Goal: Transaction & Acquisition: Purchase product/service

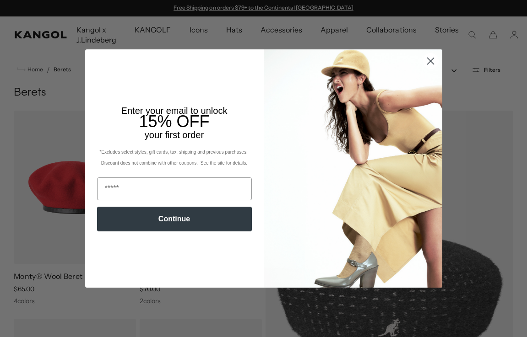
click at [429, 64] on circle "Close dialog" at bounding box center [429, 61] width 15 height 15
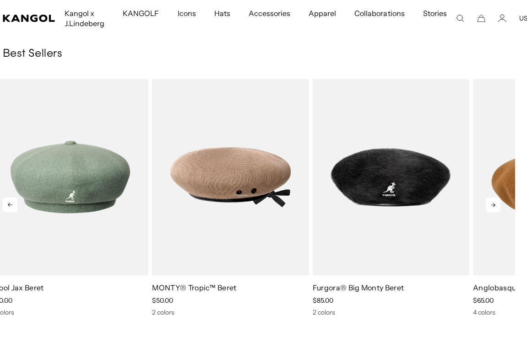
click at [495, 205] on icon at bounding box center [493, 205] width 5 height 4
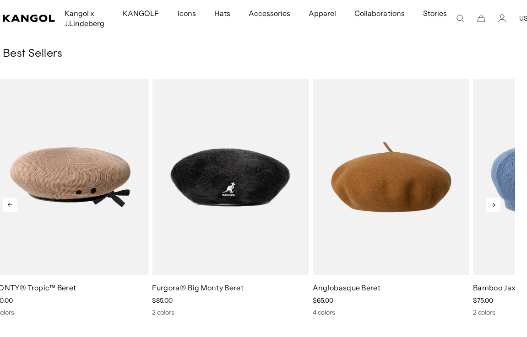
click at [495, 205] on icon at bounding box center [493, 205] width 5 height 4
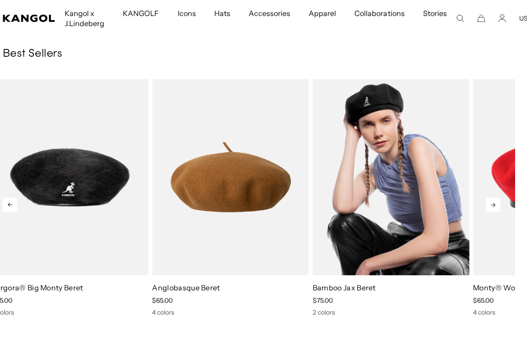
click at [409, 194] on img "5 of 10" at bounding box center [391, 177] width 156 height 197
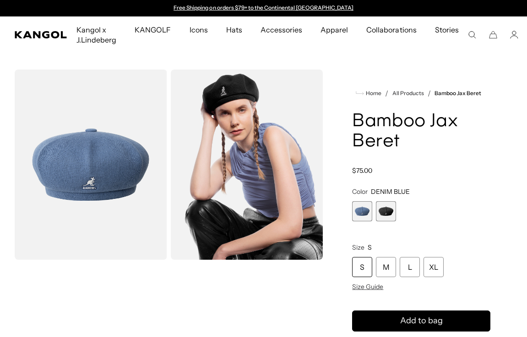
click at [388, 210] on span "2 of 2" at bounding box center [386, 211] width 20 height 20
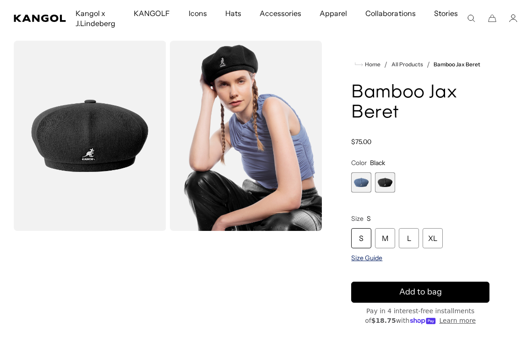
click at [365, 259] on span "Size Guide" at bounding box center [366, 258] width 31 height 8
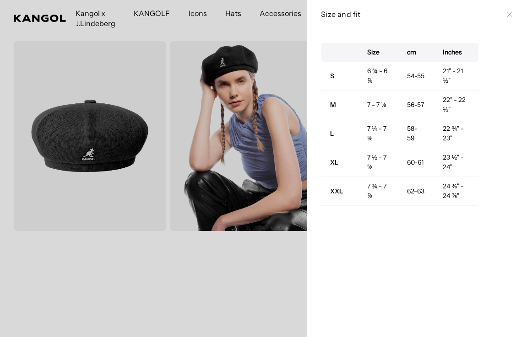
scroll to position [0, 189]
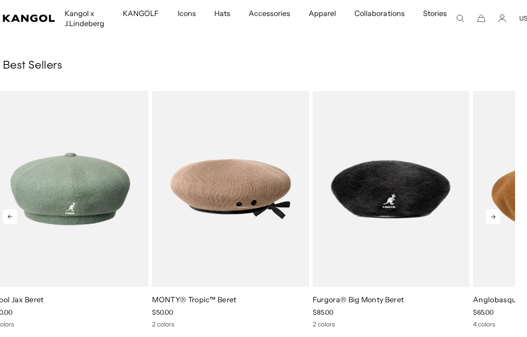
click at [492, 215] on icon at bounding box center [492, 217] width 15 height 15
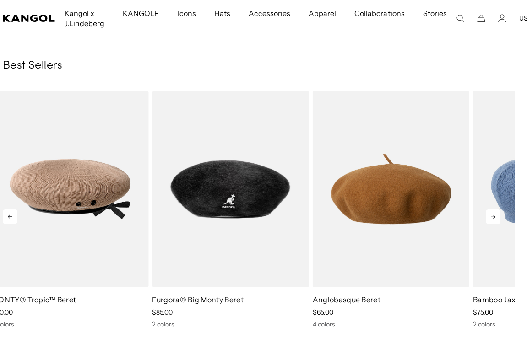
click at [492, 215] on icon at bounding box center [492, 217] width 15 height 15
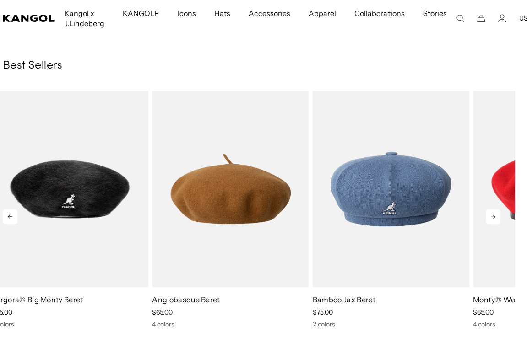
scroll to position [0, 189]
click at [492, 215] on icon at bounding box center [492, 217] width 15 height 15
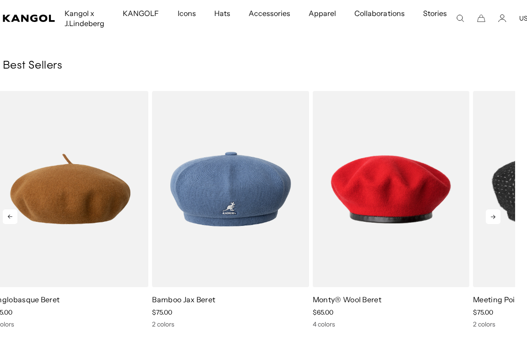
scroll to position [0, 0]
click at [492, 215] on icon at bounding box center [492, 217] width 15 height 15
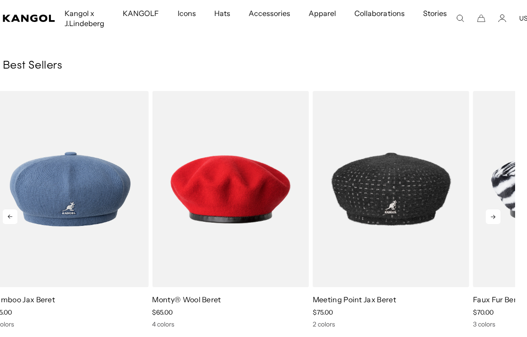
scroll to position [0, 189]
click at [492, 215] on icon at bounding box center [492, 217] width 15 height 15
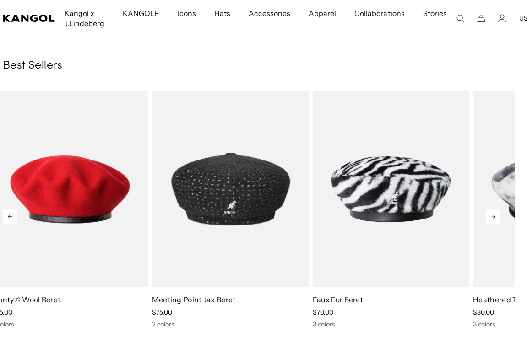
scroll to position [0, 0]
click at [492, 215] on icon at bounding box center [492, 217] width 15 height 15
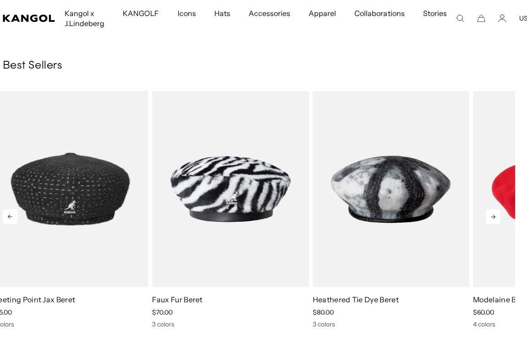
scroll to position [0, 189]
click at [492, 215] on icon at bounding box center [492, 217] width 15 height 15
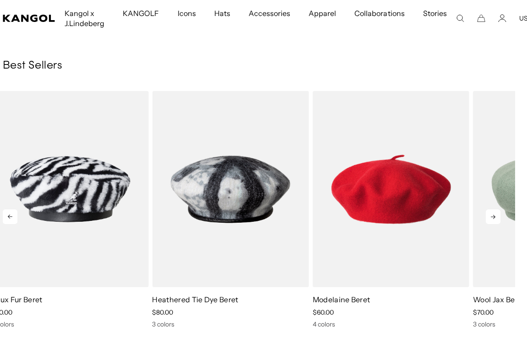
scroll to position [0, 0]
click at [492, 215] on icon at bounding box center [492, 217] width 15 height 15
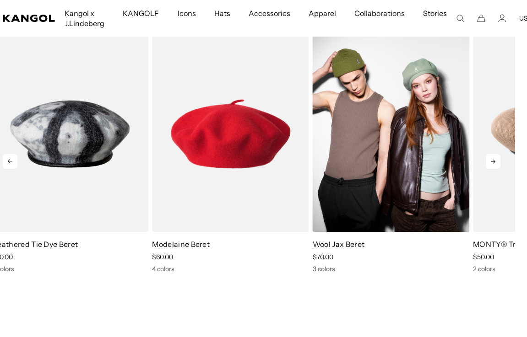
click at [401, 131] on img "1 of 10" at bounding box center [391, 134] width 156 height 197
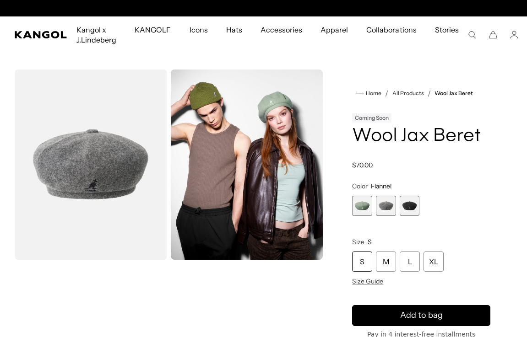
scroll to position [0, 189]
click at [412, 208] on span "3 of 3" at bounding box center [409, 206] width 20 height 20
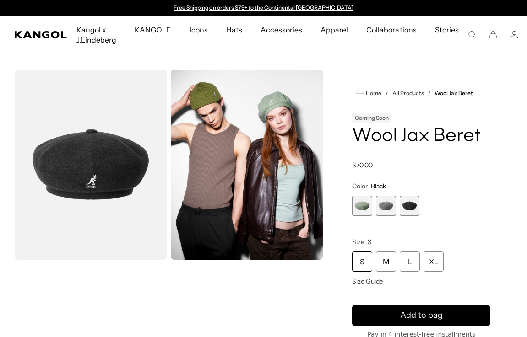
click at [389, 210] on span "2 of 3" at bounding box center [386, 206] width 20 height 20
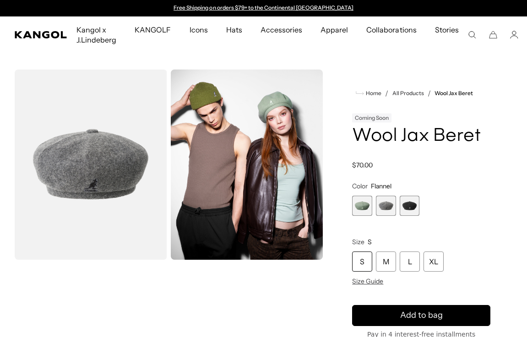
click at [364, 206] on span "1 of 3" at bounding box center [362, 206] width 20 height 20
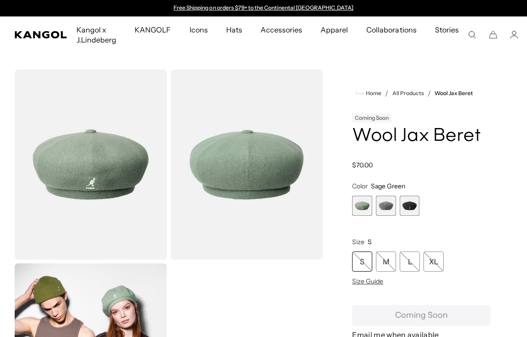
click at [388, 209] on span "2 of 3" at bounding box center [386, 206] width 20 height 20
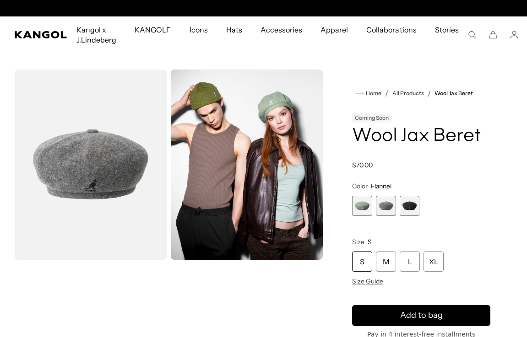
scroll to position [0, 189]
click at [387, 259] on div "M" at bounding box center [386, 262] width 20 height 20
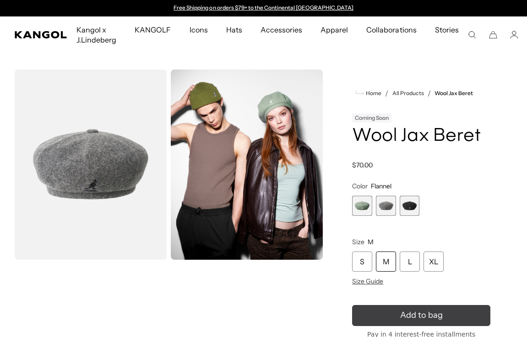
click at [404, 322] on button "Add to bag" at bounding box center [421, 315] width 138 height 21
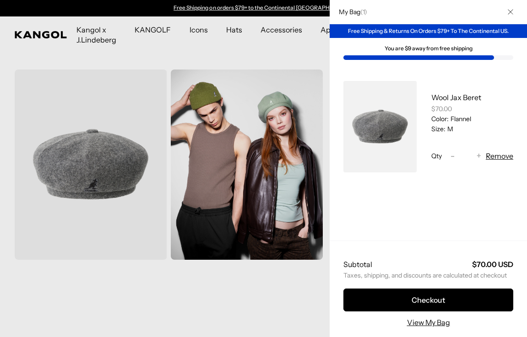
click at [511, 11] on icon "Close" at bounding box center [509, 11] width 5 height 5
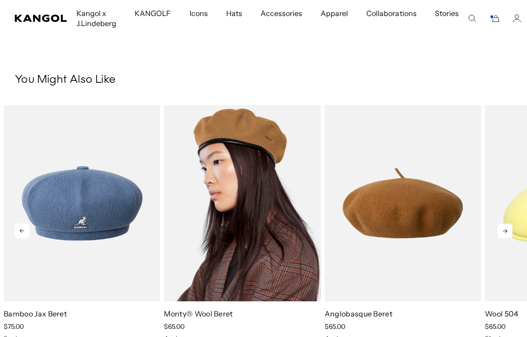
scroll to position [0, 189]
click at [248, 275] on img "2 of 5" at bounding box center [242, 203] width 156 height 197
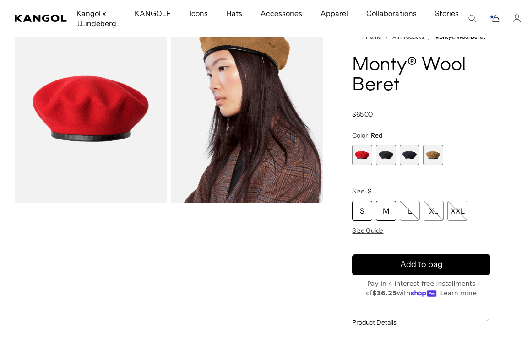
click at [388, 209] on div "M" at bounding box center [386, 211] width 20 height 20
click at [436, 152] on span "4 of 4" at bounding box center [433, 155] width 20 height 20
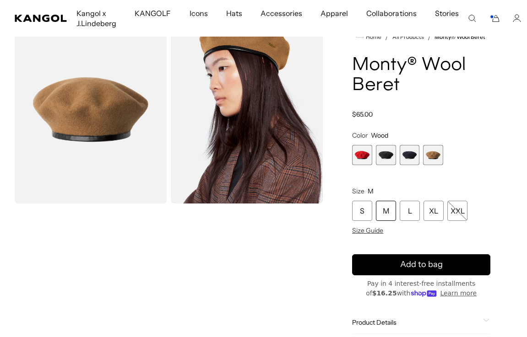
click at [388, 214] on div "M" at bounding box center [386, 211] width 20 height 20
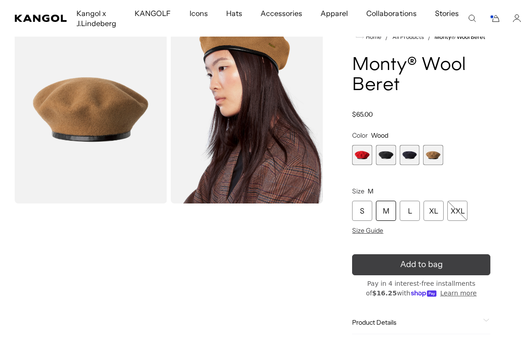
scroll to position [0, 189]
click at [404, 264] on span "Add to bag" at bounding box center [421, 265] width 43 height 12
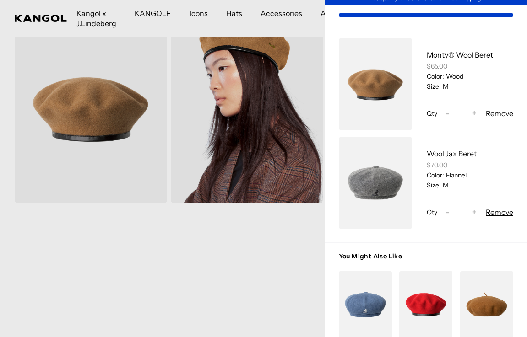
scroll to position [0, 0]
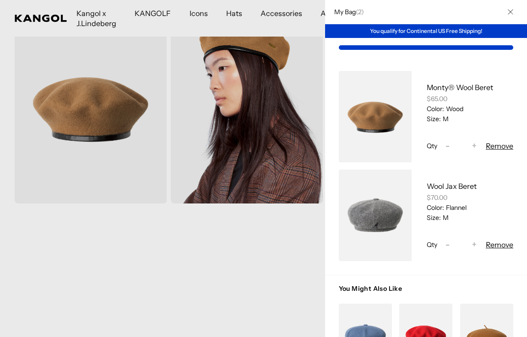
click at [510, 12] on icon "Close" at bounding box center [509, 12] width 5 height 5
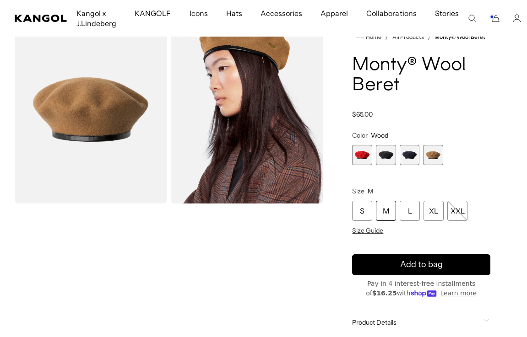
scroll to position [0, 189]
